Goal: Task Accomplishment & Management: Use online tool/utility

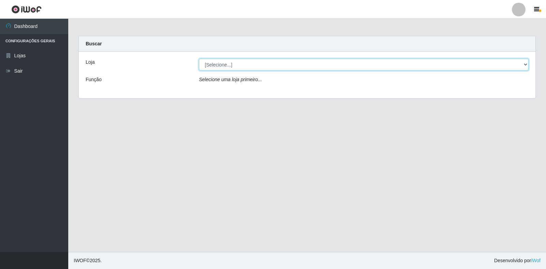
click at [525, 65] on select "[Selecione...] Extrabom - Loja 18 Goiabeiras" at bounding box center [364, 65] width 330 height 12
select select "501"
click at [199, 59] on select "[Selecione...] Extrabom - Loja 18 Goiabeiras" at bounding box center [364, 65] width 330 height 12
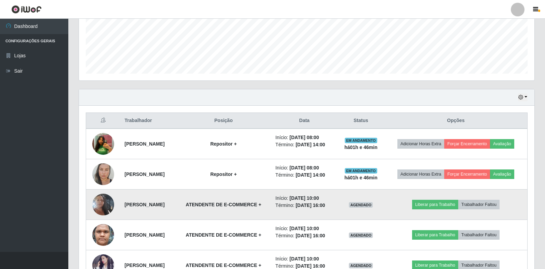
scroll to position [214, 0]
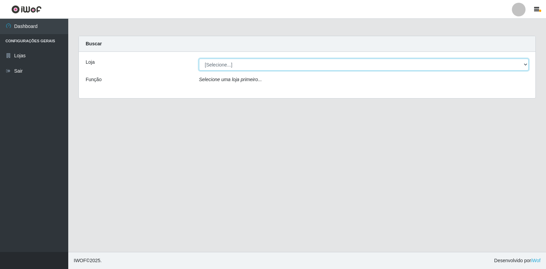
click at [262, 64] on select "[Selecione...] Extrabom - Loja 18 Goiabeiras" at bounding box center [364, 65] width 330 height 12
select select "501"
click at [199, 59] on select "[Selecione...] Extrabom - Loja 18 Goiabeiras" at bounding box center [364, 65] width 330 height 12
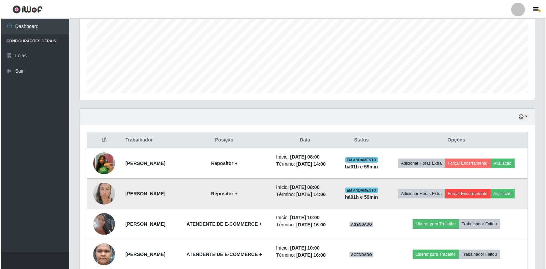
scroll to position [214, 0]
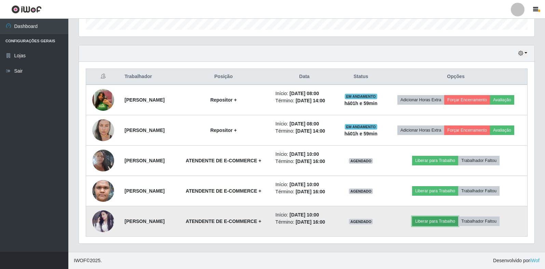
click at [439, 220] on button "Liberar para Trabalho" at bounding box center [435, 222] width 46 height 10
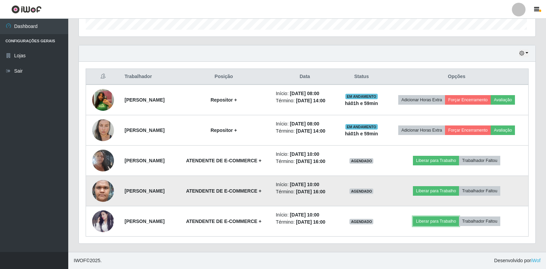
scroll to position [142, 455]
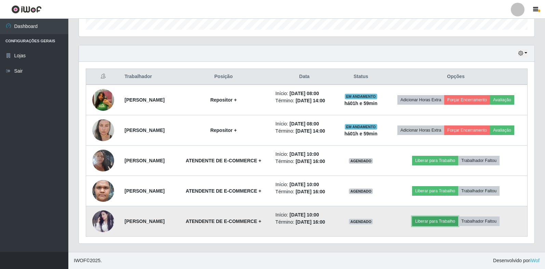
click at [430, 222] on button "Liberar para Trabalho" at bounding box center [435, 222] width 46 height 10
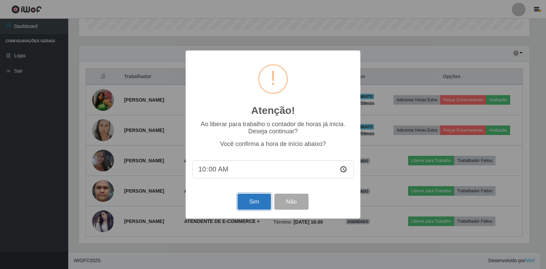
click at [253, 201] on button "Sim" at bounding box center [254, 202] width 33 height 16
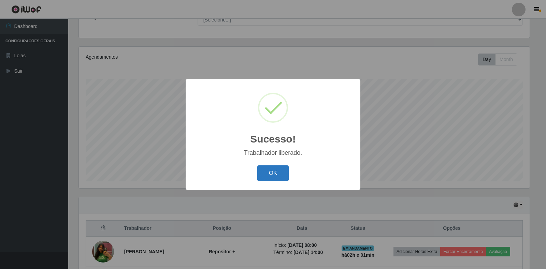
click at [275, 179] on button "OK" at bounding box center [273, 174] width 32 height 16
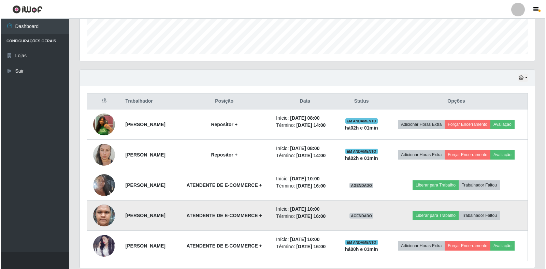
scroll to position [199, 0]
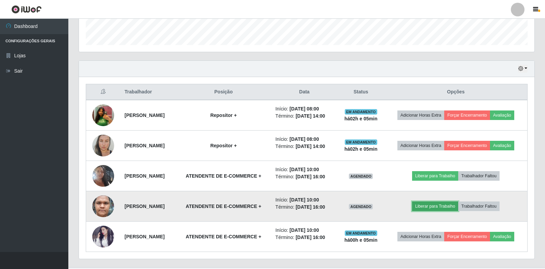
click at [438, 208] on button "Liberar para Trabalho" at bounding box center [435, 207] width 46 height 10
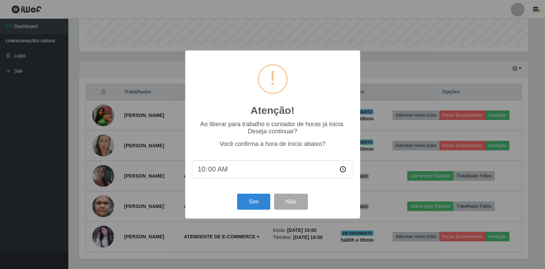
scroll to position [142, 451]
click at [252, 204] on button "Sim" at bounding box center [254, 202] width 33 height 16
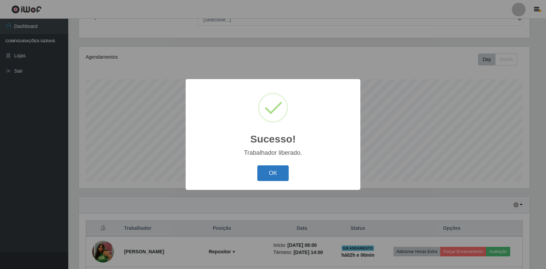
click at [275, 174] on button "OK" at bounding box center [273, 174] width 32 height 16
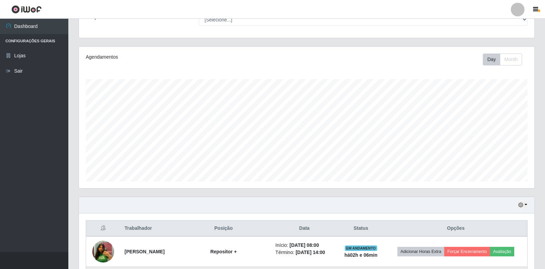
scroll to position [214, 0]
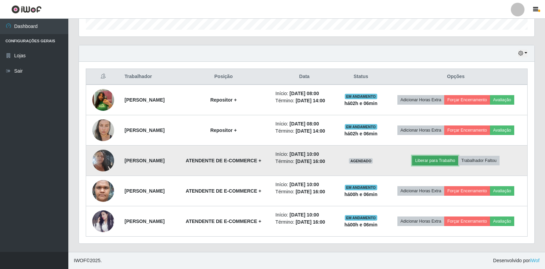
click at [436, 158] on button "Liberar para Trabalho" at bounding box center [435, 161] width 46 height 10
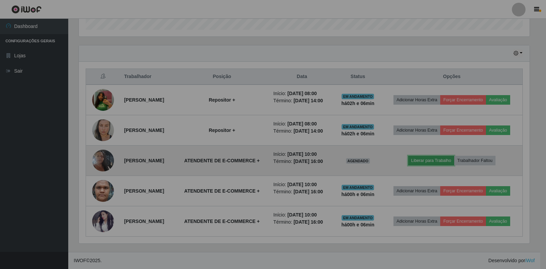
scroll to position [142, 455]
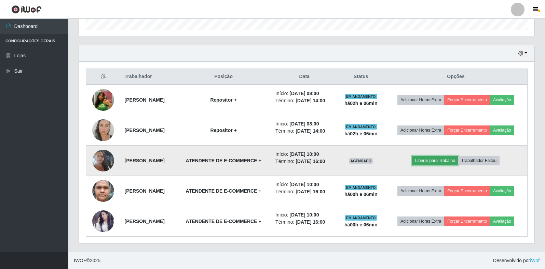
click at [440, 163] on button "Liberar para Trabalho" at bounding box center [435, 161] width 46 height 10
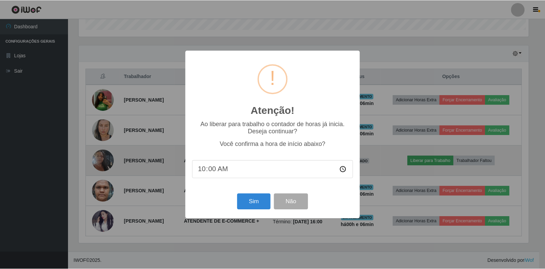
scroll to position [142, 451]
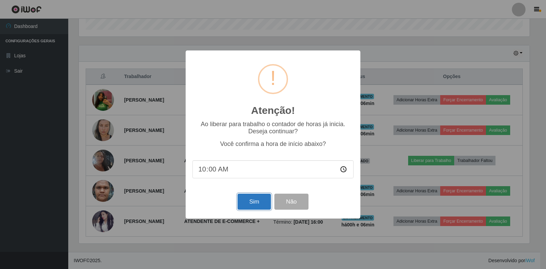
click at [254, 203] on button "Sim" at bounding box center [254, 202] width 33 height 16
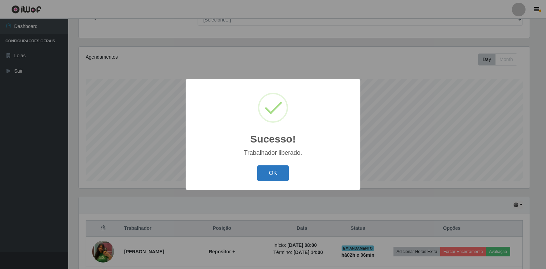
click at [269, 174] on button "OK" at bounding box center [273, 174] width 32 height 16
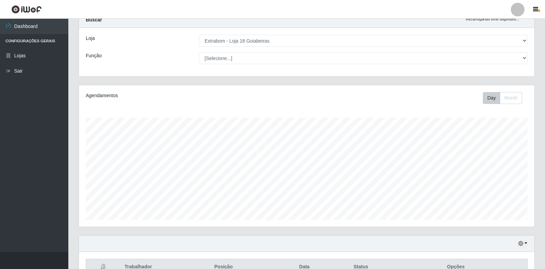
scroll to position [0, 0]
